Goal: Information Seeking & Learning: Learn about a topic

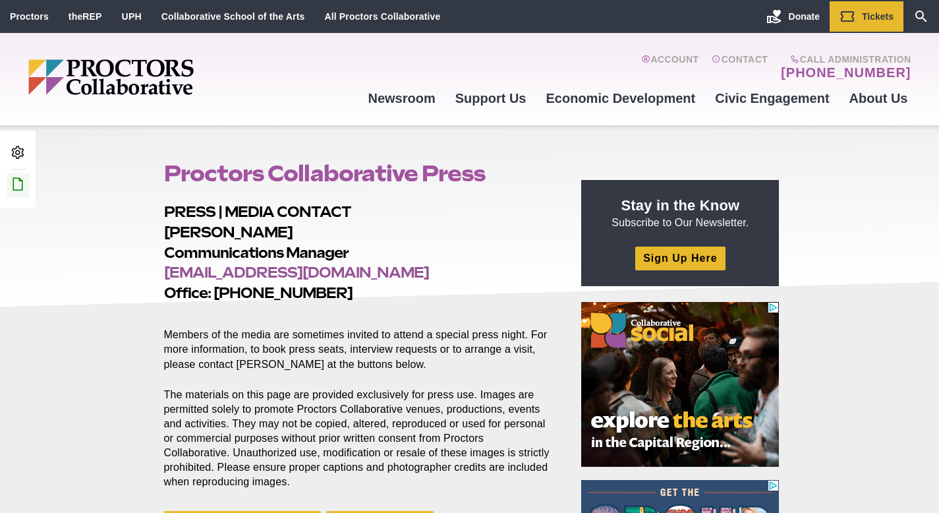
click at [13, 181] on icon at bounding box center [18, 184] width 16 height 16
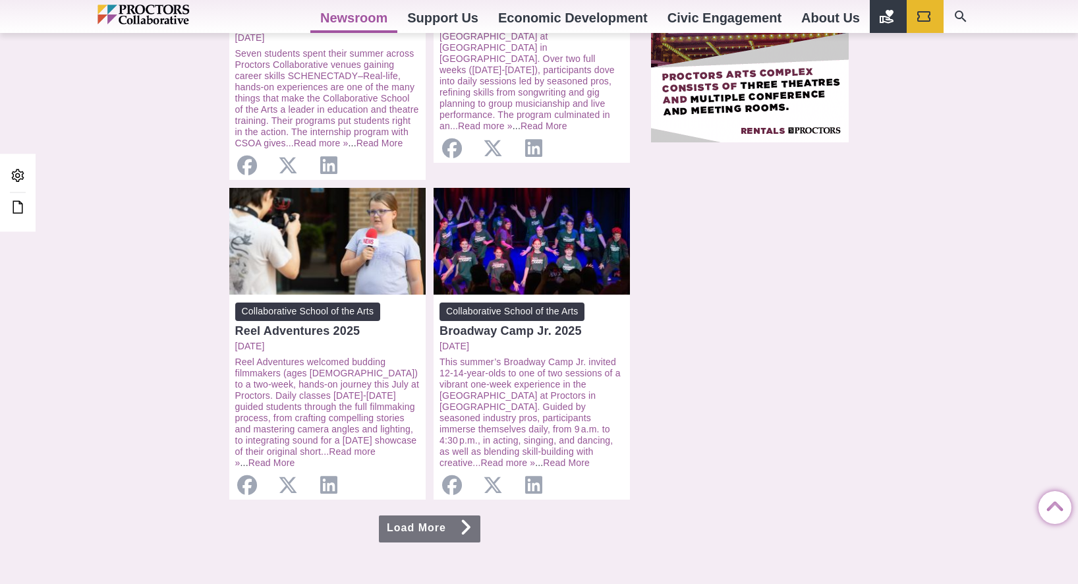
scroll to position [1218, 0]
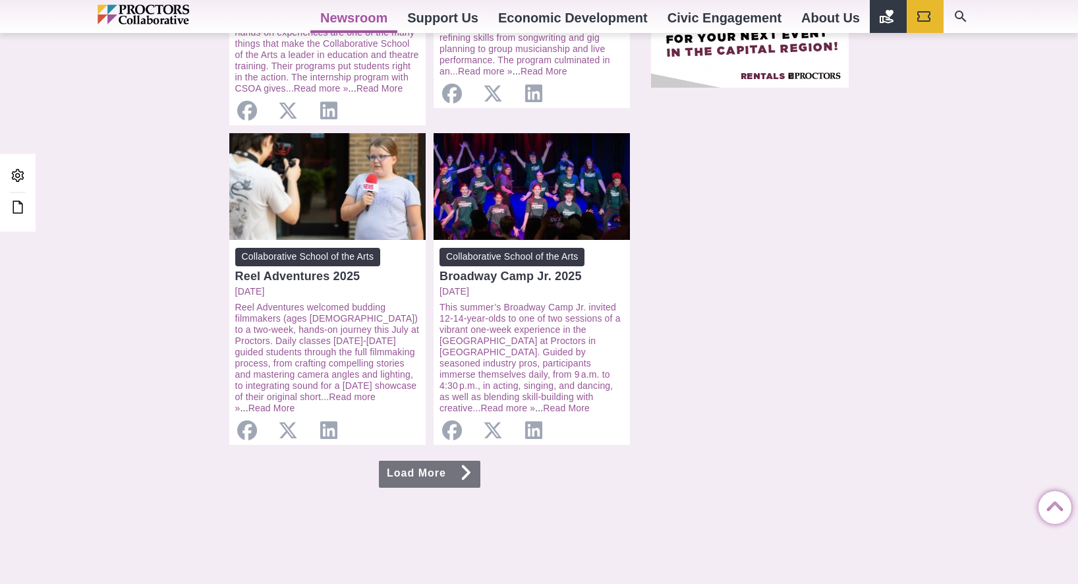
click at [457, 461] on link "Load More" at bounding box center [430, 474] width 102 height 27
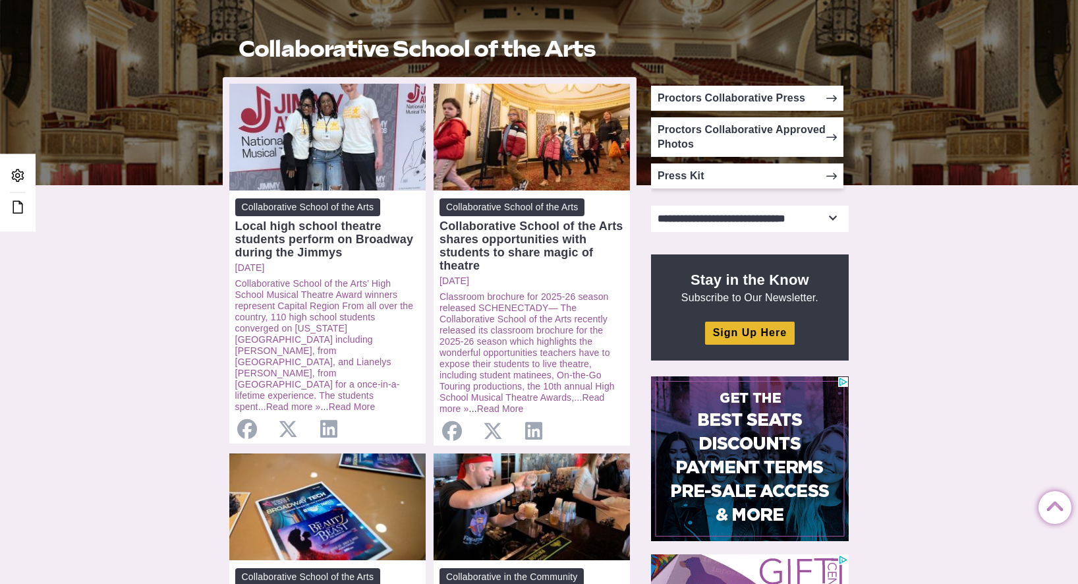
scroll to position [229, 0]
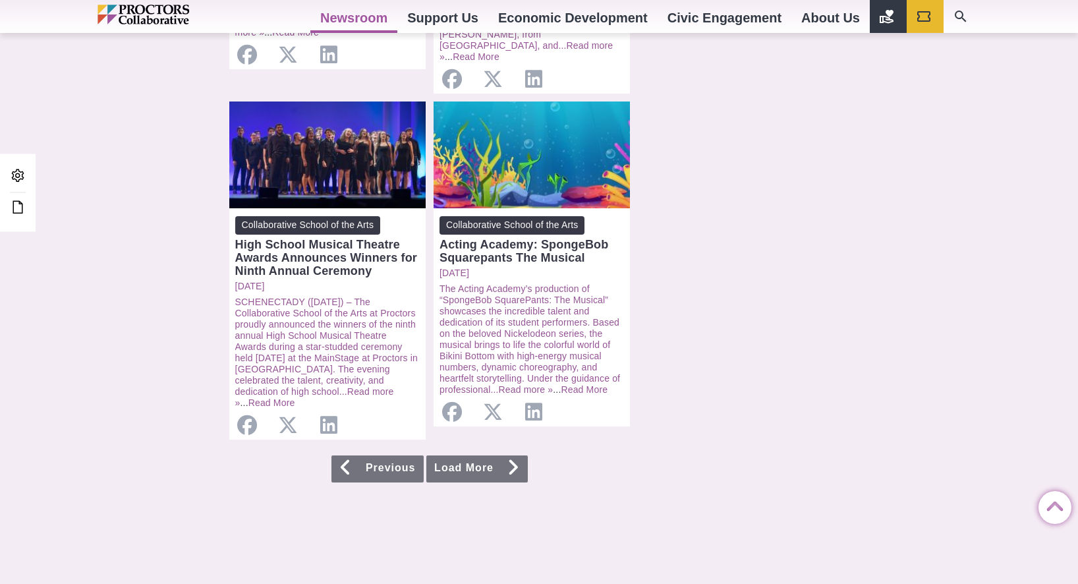
scroll to position [1291, 0]
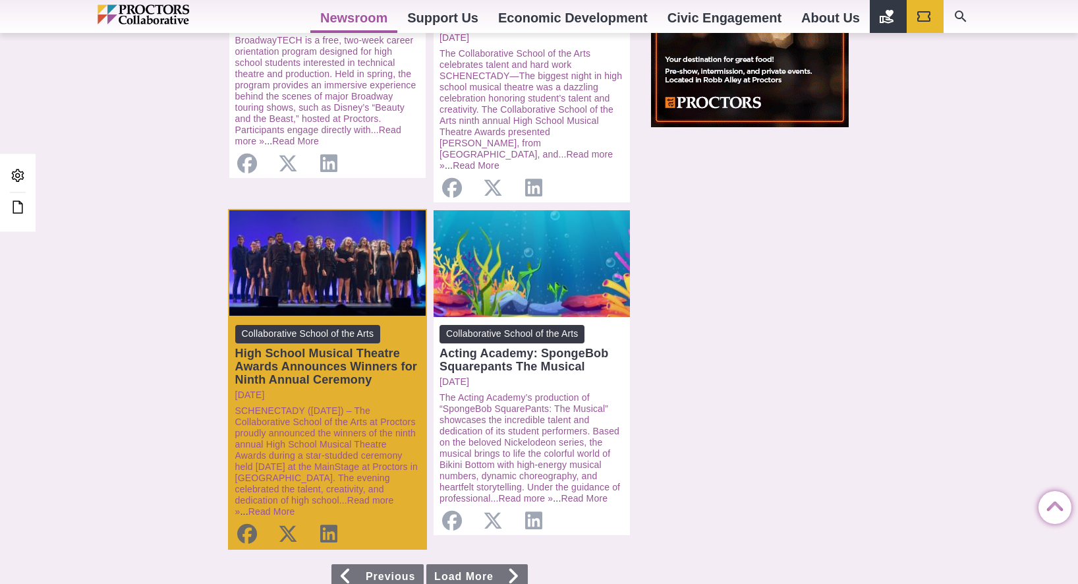
scroll to position [1177, 0]
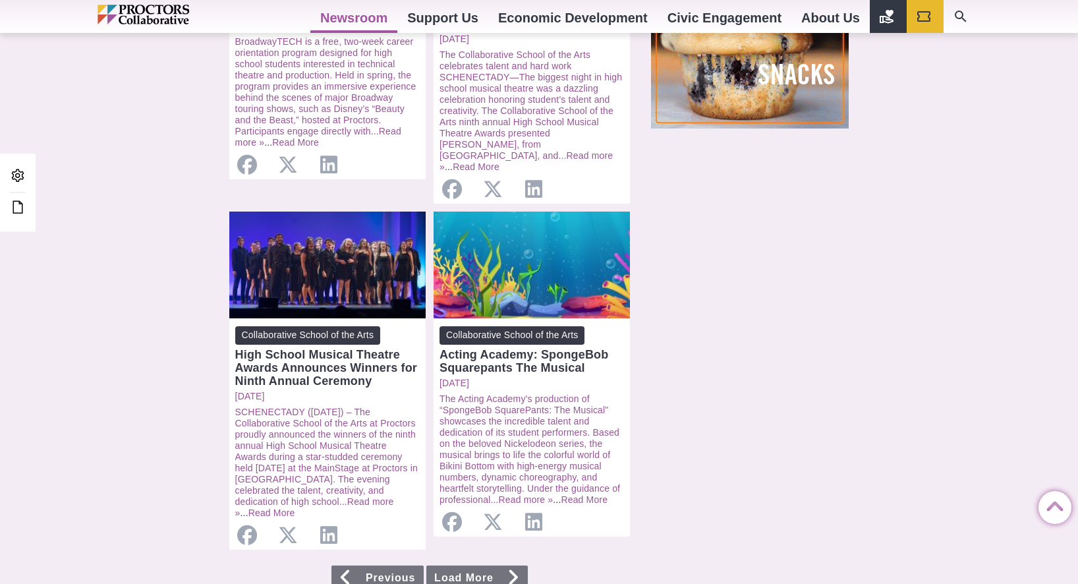
click at [465, 566] on link "Load More" at bounding box center [477, 579] width 102 height 27
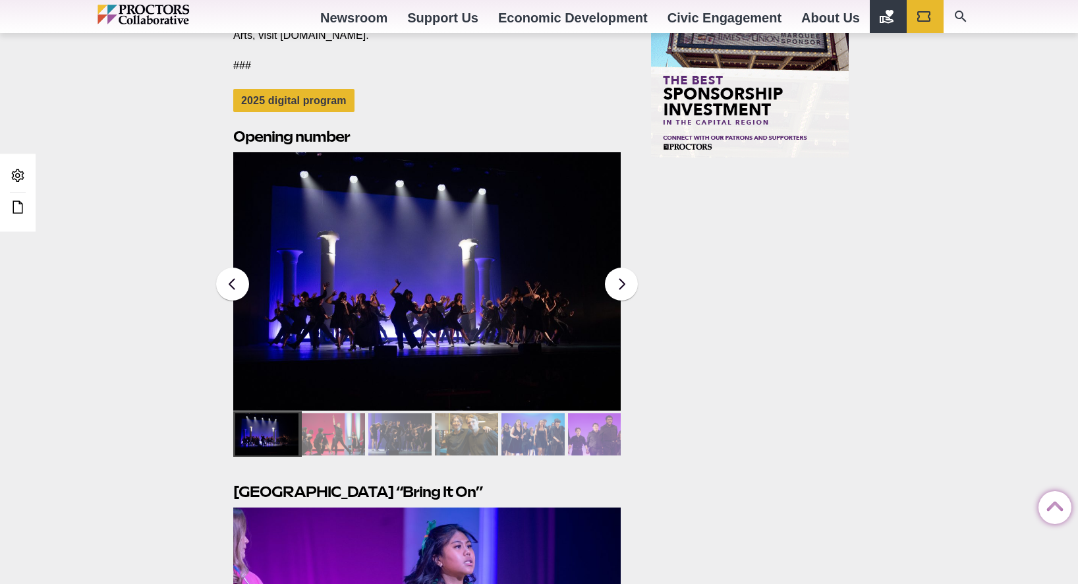
scroll to position [1887, 0]
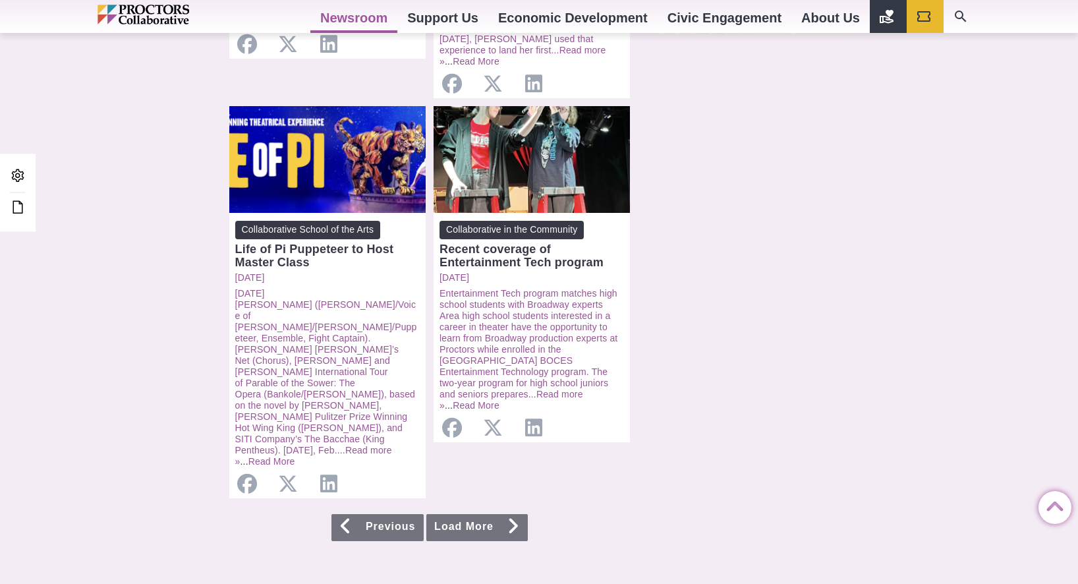
scroll to position [1278, 0]
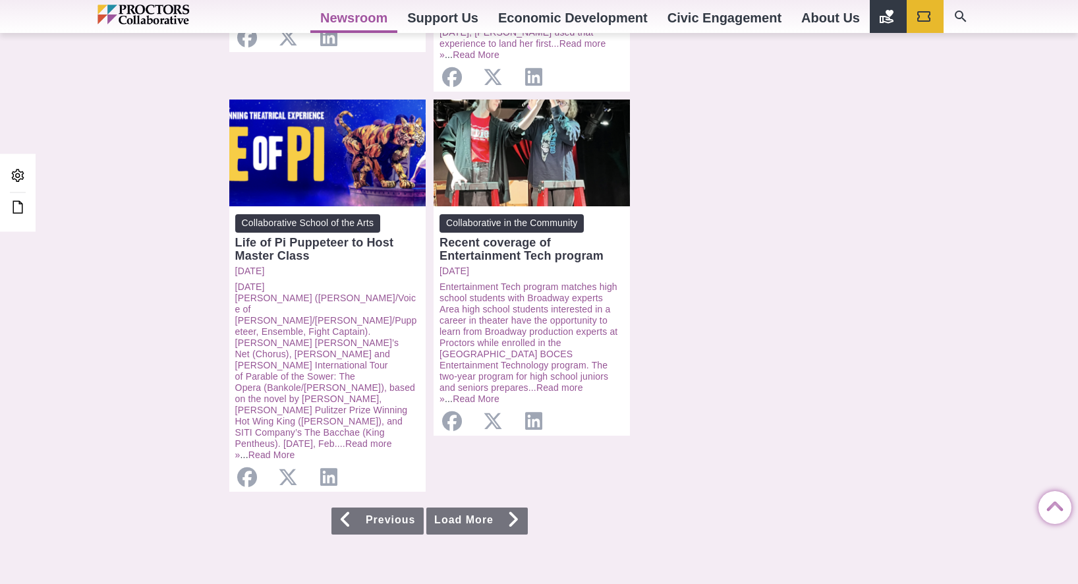
click at [487, 508] on link "Load More" at bounding box center [477, 521] width 102 height 27
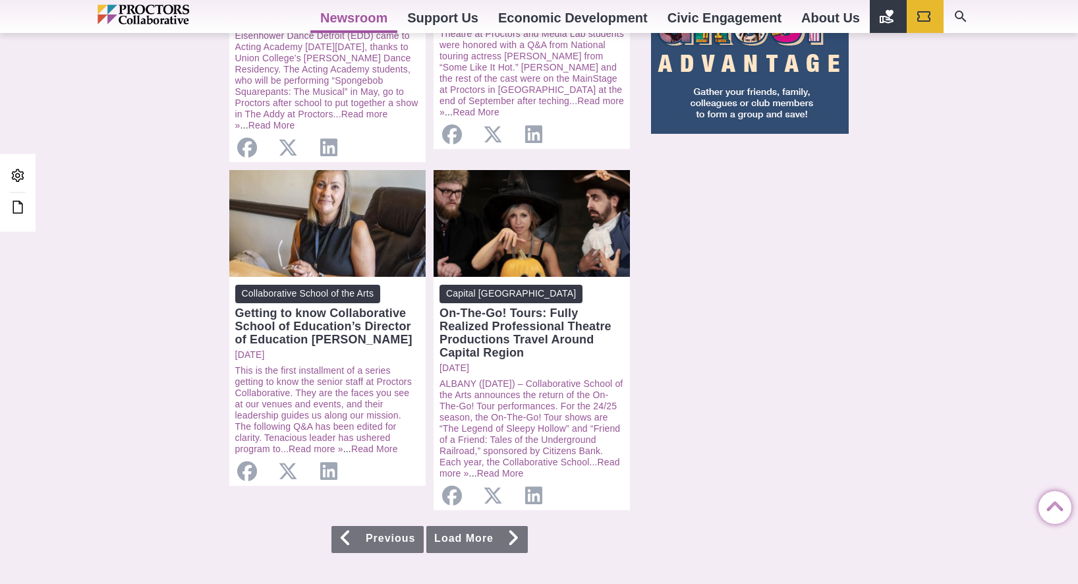
scroll to position [1188, 0]
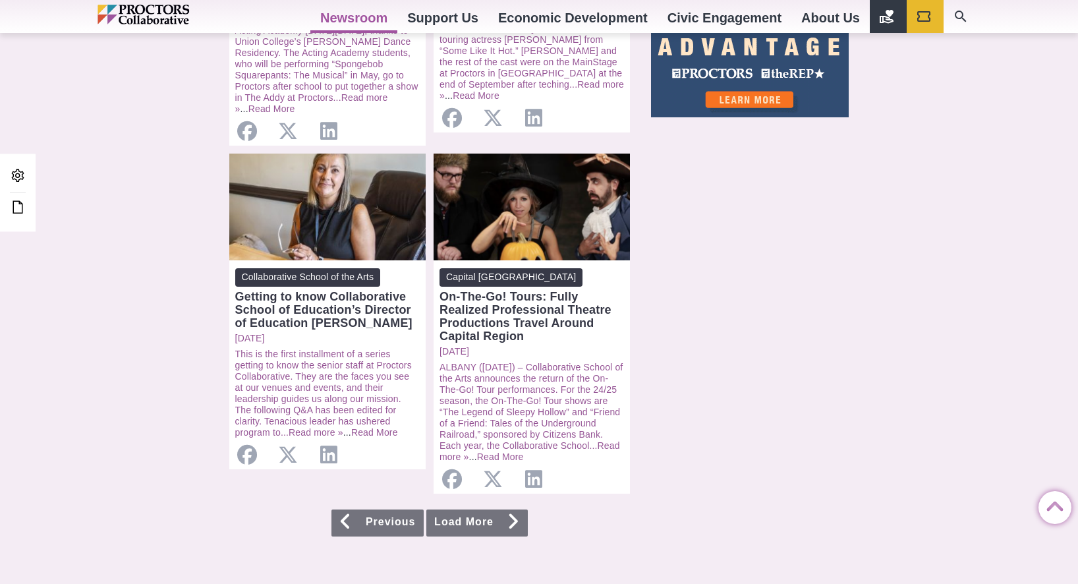
click at [479, 519] on link "Load More" at bounding box center [477, 523] width 102 height 27
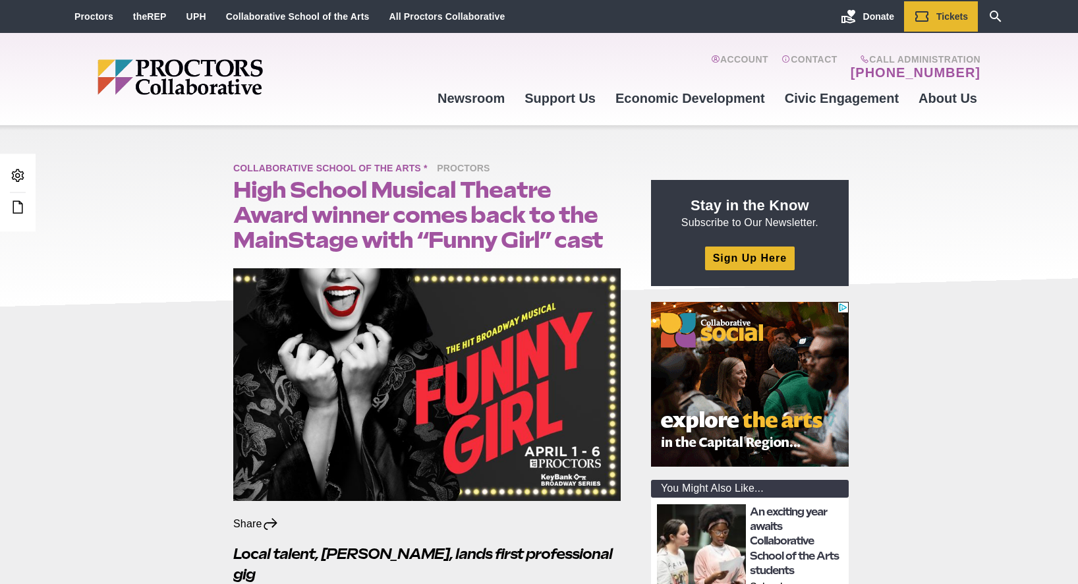
click at [359, 168] on span "Collaborative School of the Arts *" at bounding box center [333, 169] width 201 height 16
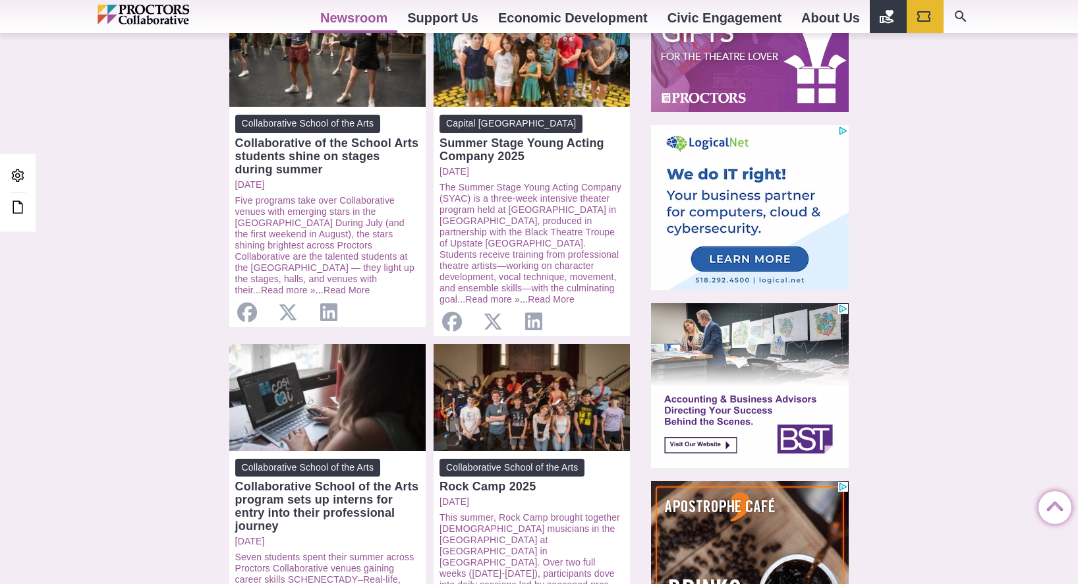
scroll to position [1496, 0]
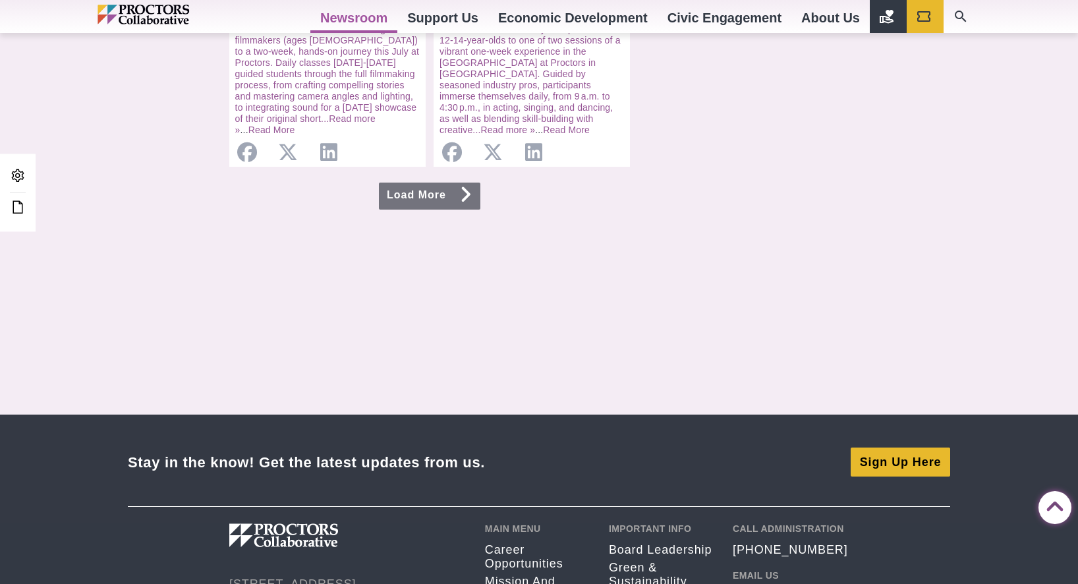
click at [455, 183] on link "Load More" at bounding box center [430, 196] width 102 height 27
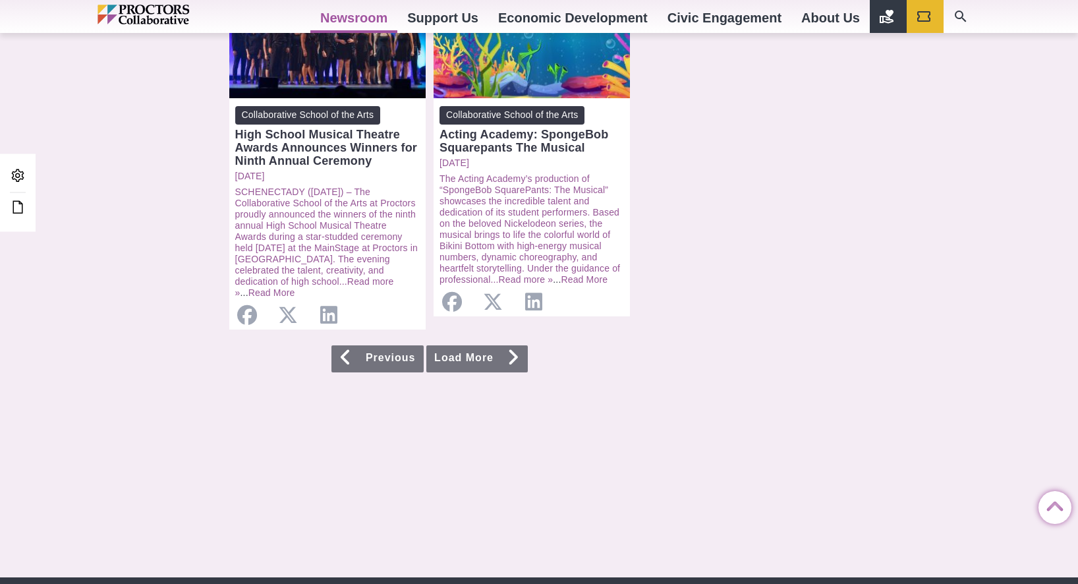
scroll to position [1399, 0]
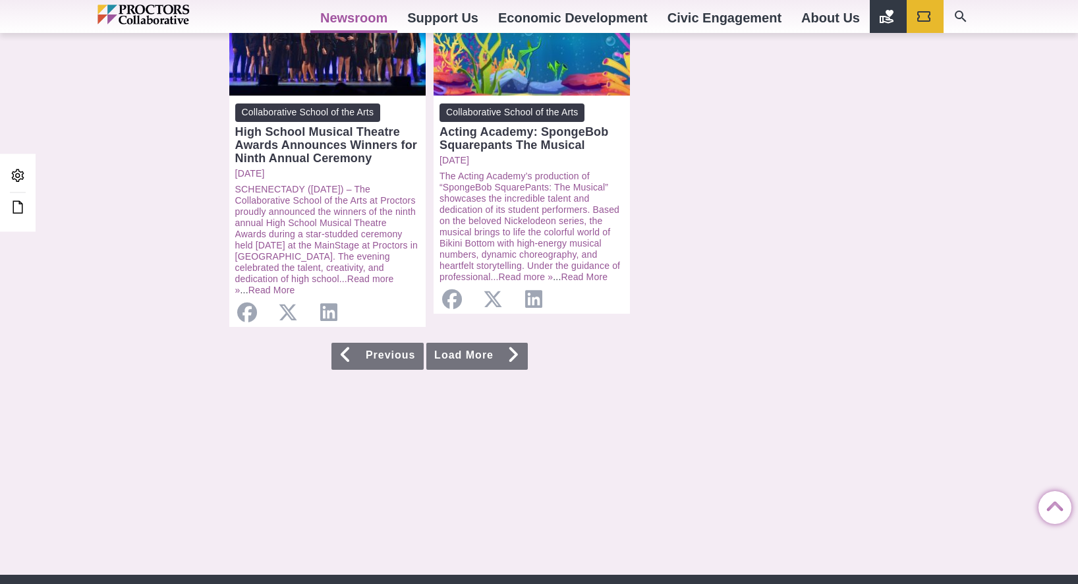
click at [504, 343] on link "Load More" at bounding box center [477, 356] width 102 height 27
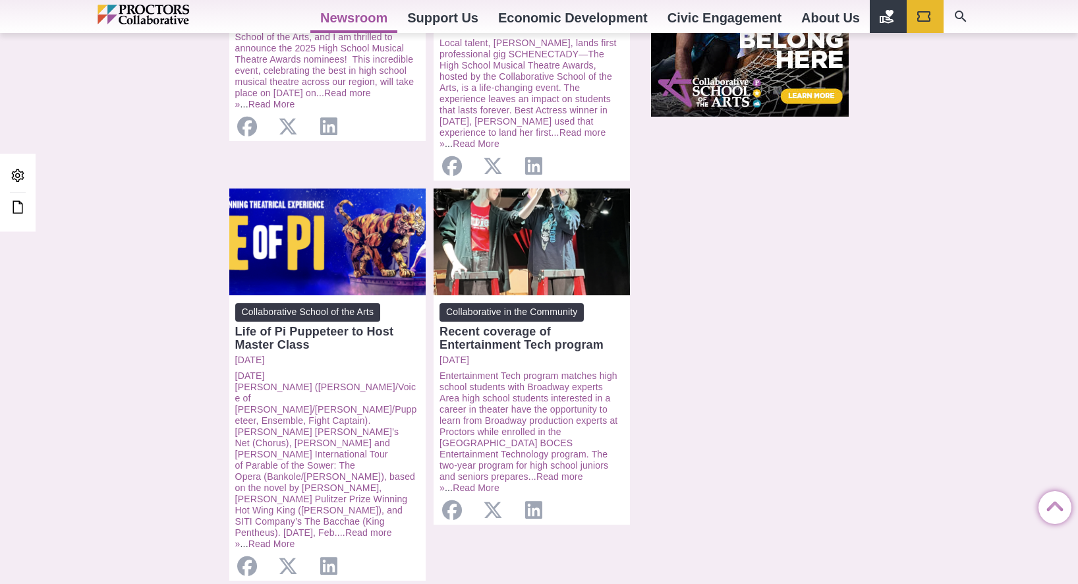
scroll to position [1191, 0]
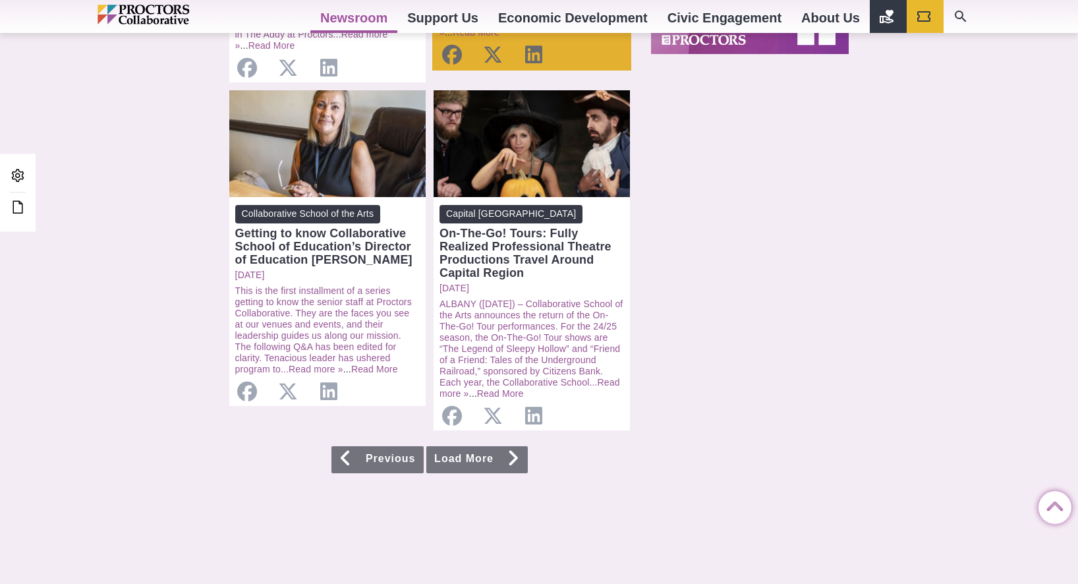
scroll to position [1258, 0]
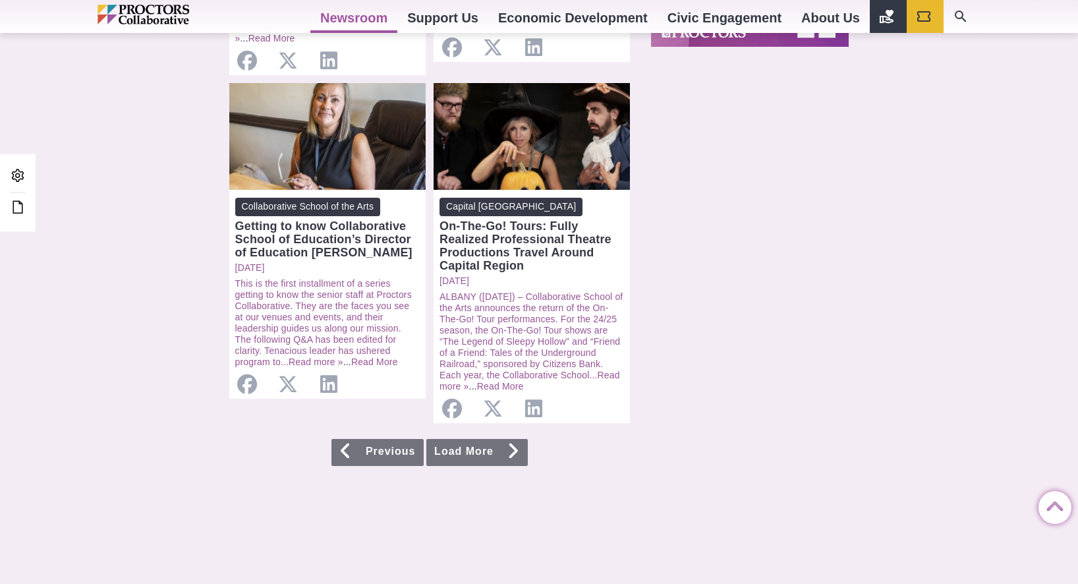
click at [475, 452] on link "Load More" at bounding box center [477, 452] width 102 height 27
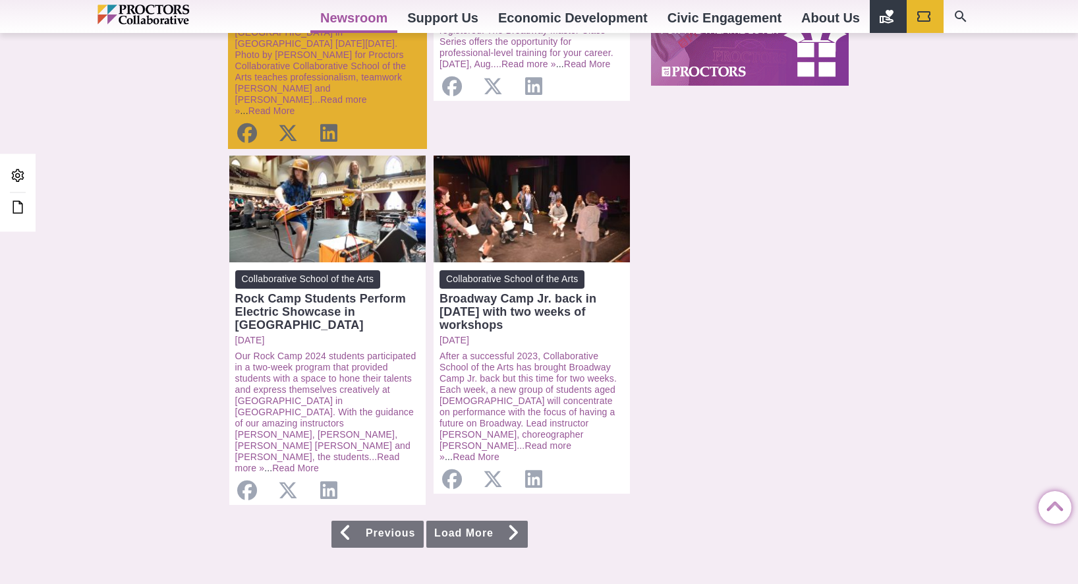
scroll to position [1234, 0]
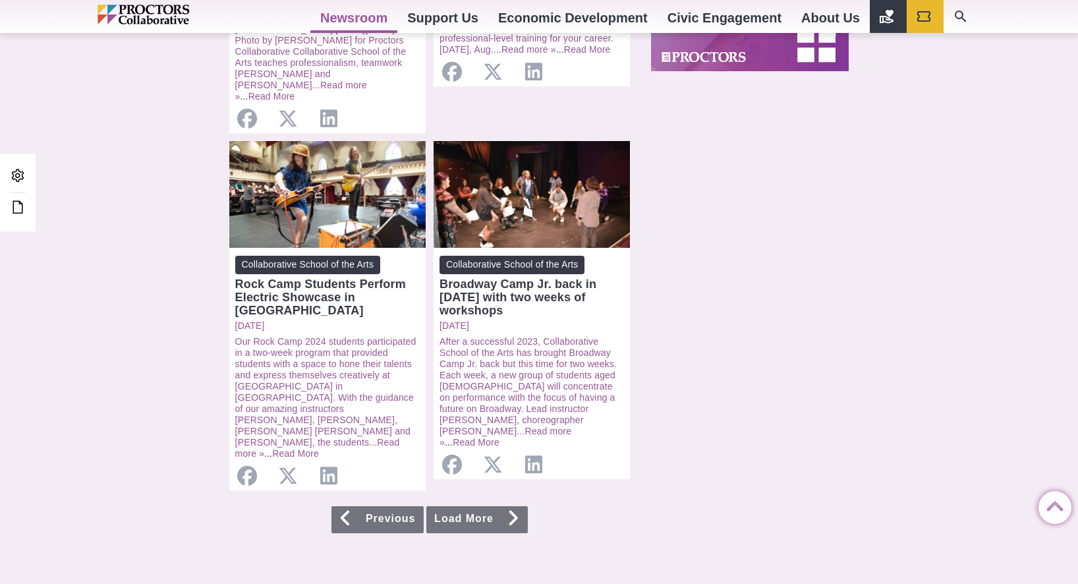
click at [470, 506] on link "Load More" at bounding box center [477, 519] width 102 height 27
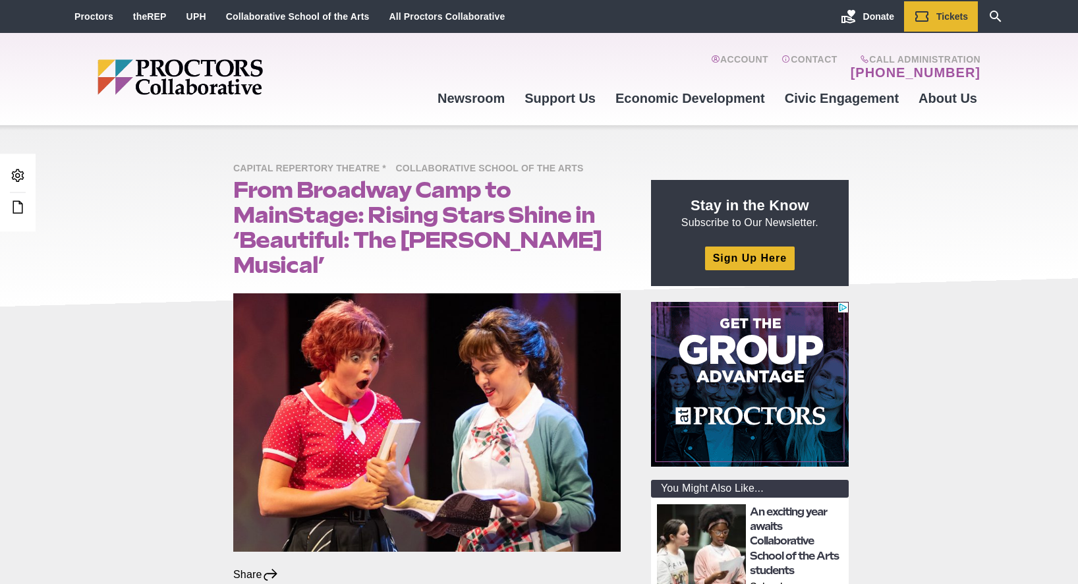
scroll to position [433, 0]
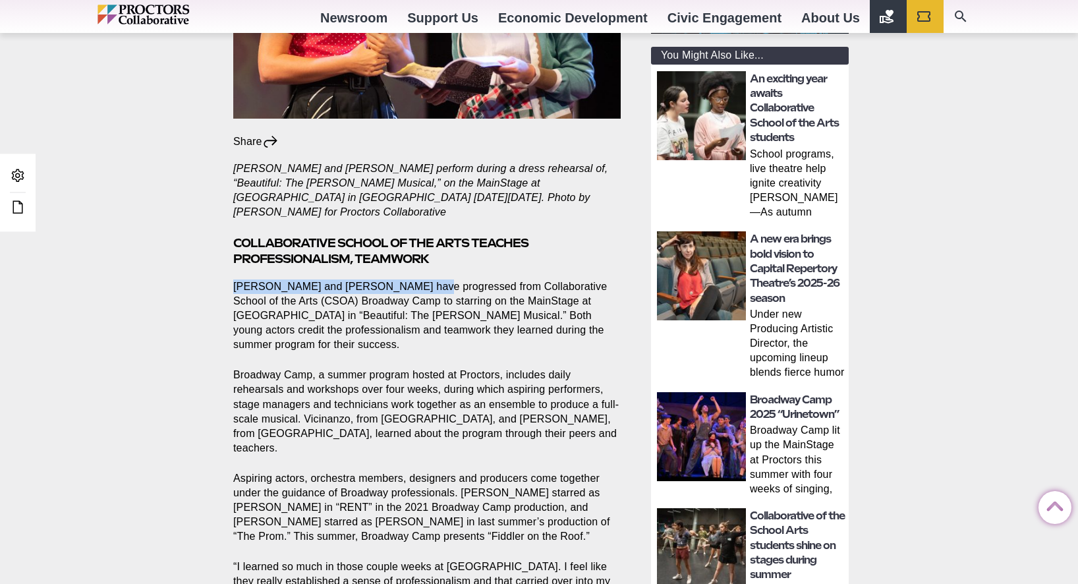
drag, startPoint x: 233, startPoint y: 261, endPoint x: 411, endPoint y: 264, distance: 177.4
click at [411, 279] on p "[PERSON_NAME] and [PERSON_NAME] have progressed from Collaborative School of th…" at bounding box center [427, 315] width 388 height 73
copy p "[PERSON_NAME] and [PERSON_NAME]"
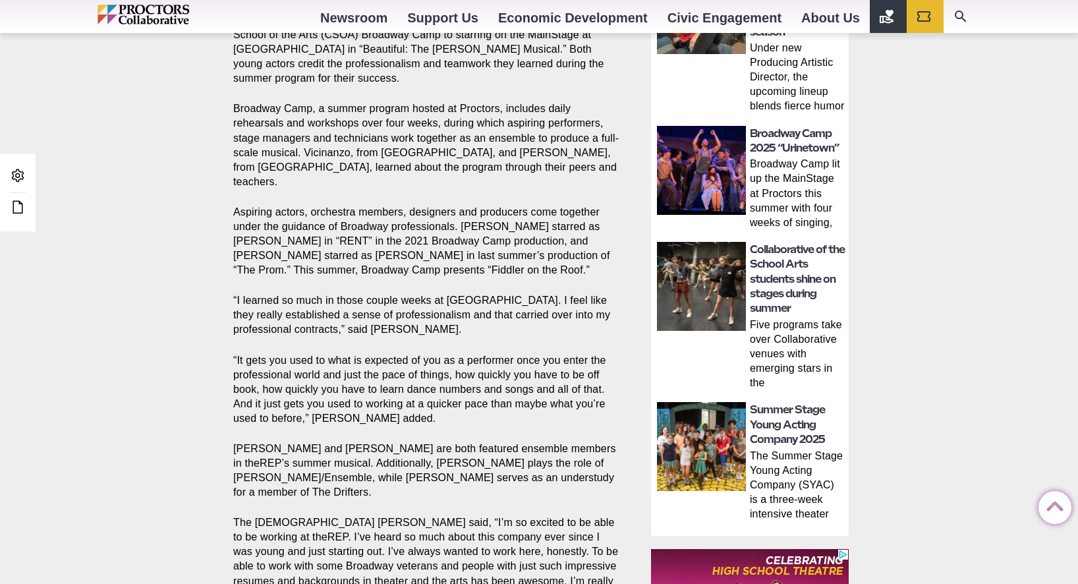
scroll to position [0, 0]
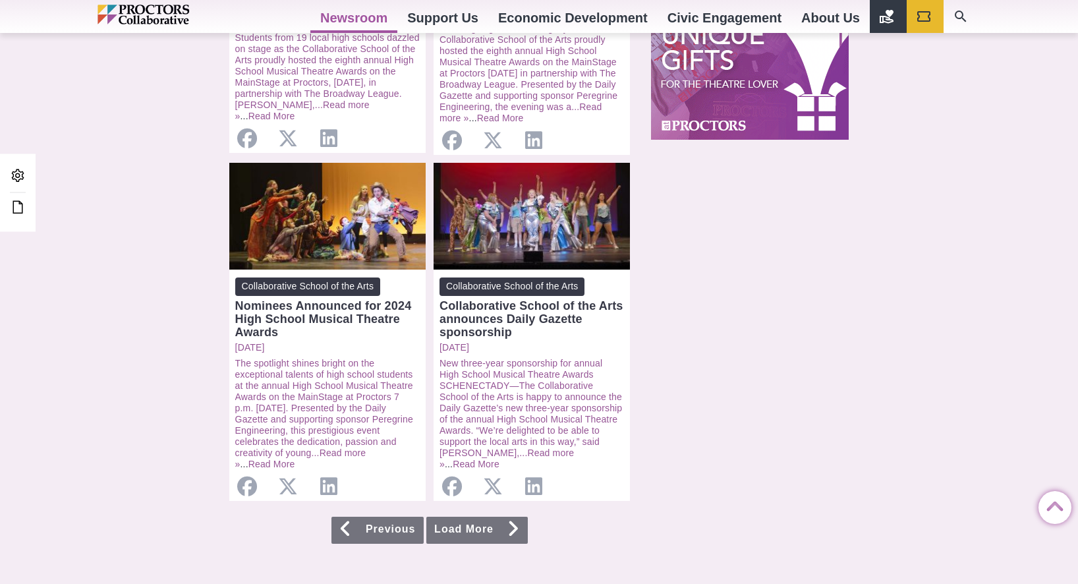
scroll to position [1185, 0]
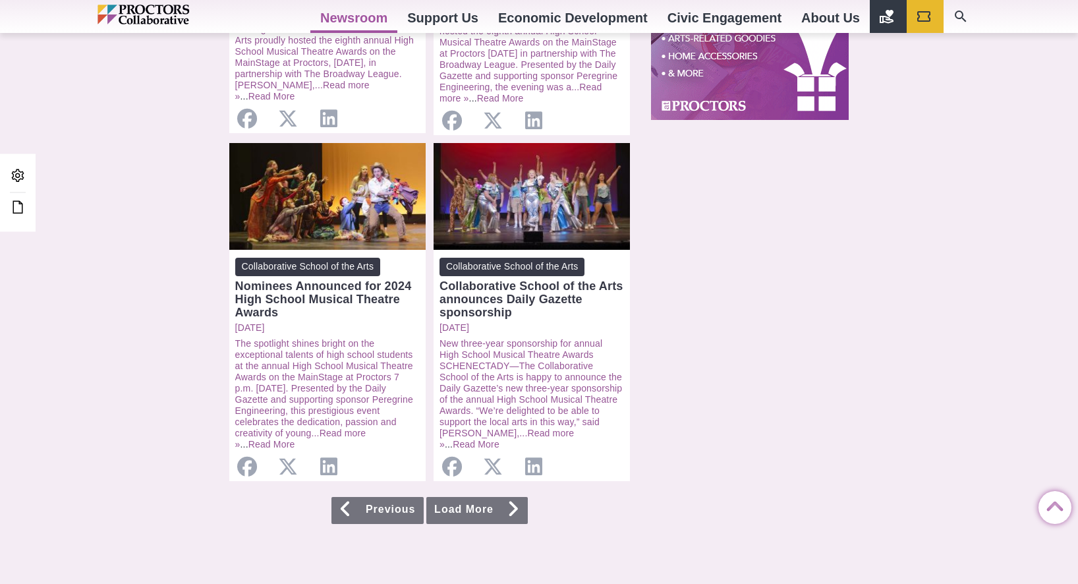
click at [463, 501] on link "Load More" at bounding box center [477, 510] width 102 height 27
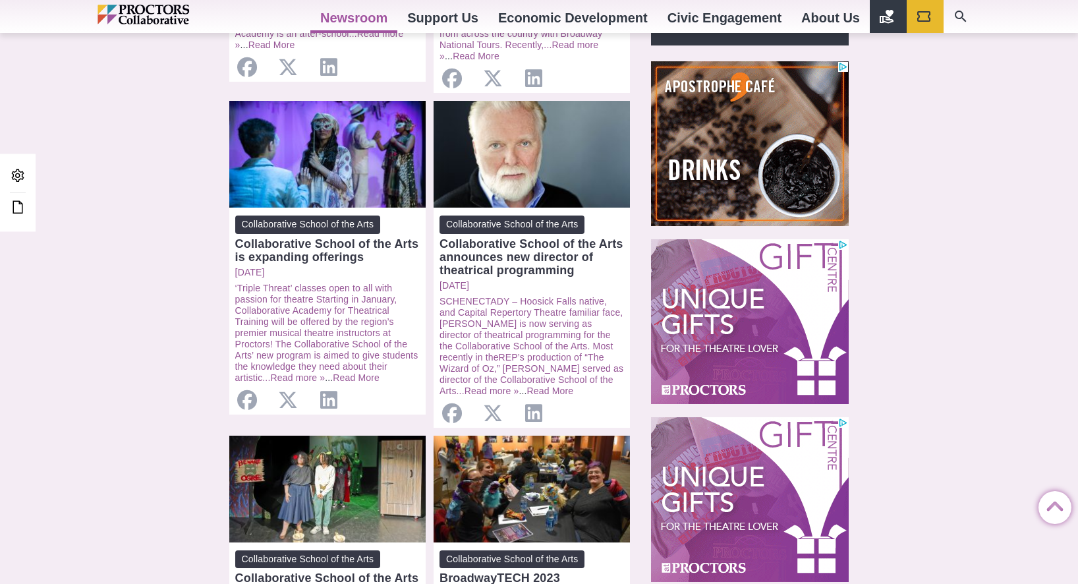
scroll to position [546, 0]
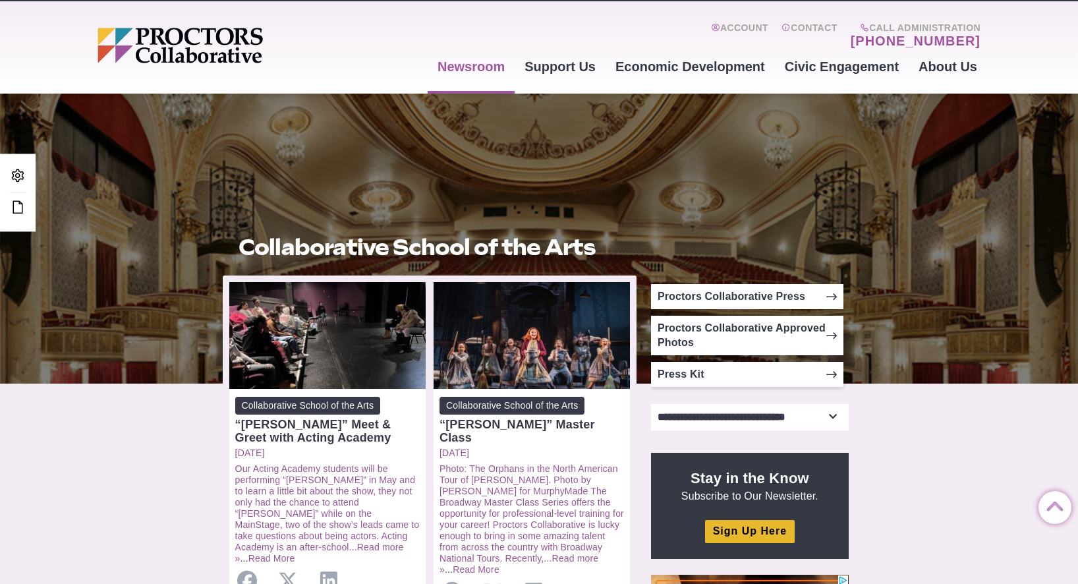
scroll to position [0, 0]
